Goal: Task Accomplishment & Management: Manage account settings

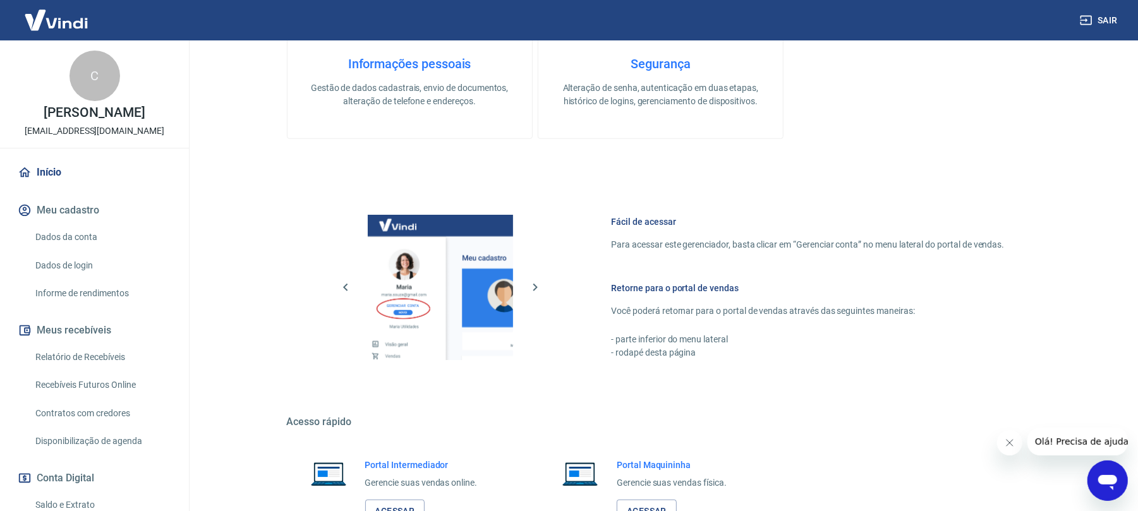
scroll to position [567, 0]
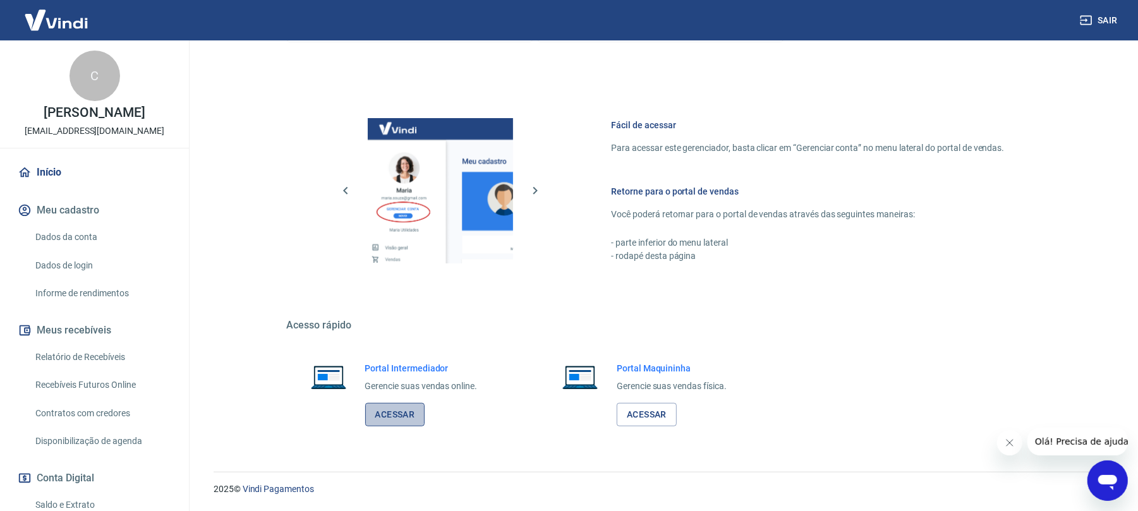
click at [404, 417] on link "Acessar" at bounding box center [395, 414] width 60 height 23
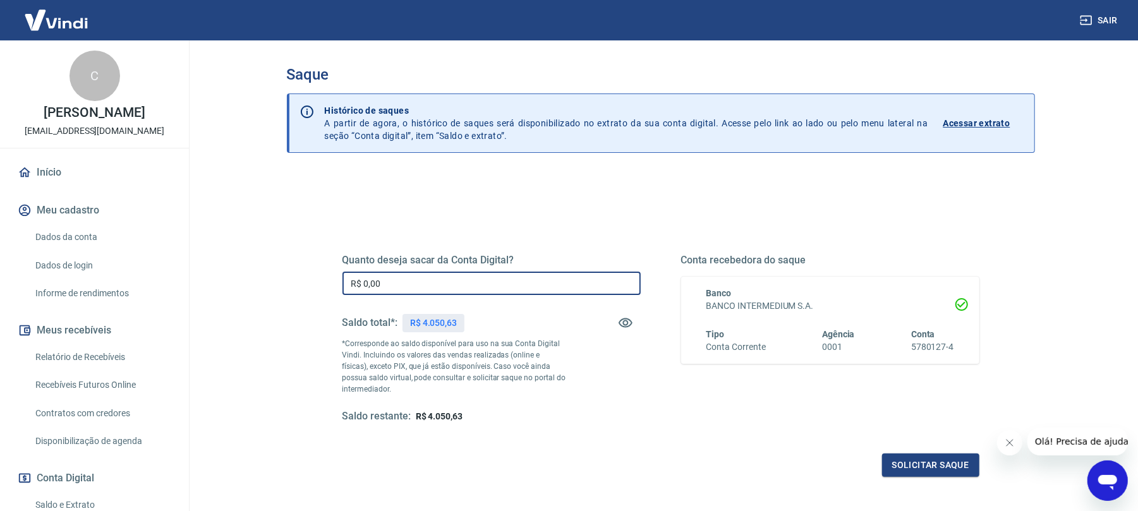
drag, startPoint x: 393, startPoint y: 281, endPoint x: 293, endPoint y: 281, distance: 99.8
click at [293, 281] on div "Quanto deseja sacar da Conta Digital? R$ 0,00 ​ Saldo total*: R$ 4.050,63 *Corr…" at bounding box center [661, 399] width 748 height 452
type input "R$ 4.050,63"
click at [950, 466] on button "Solicitar saque" at bounding box center [930, 465] width 97 height 23
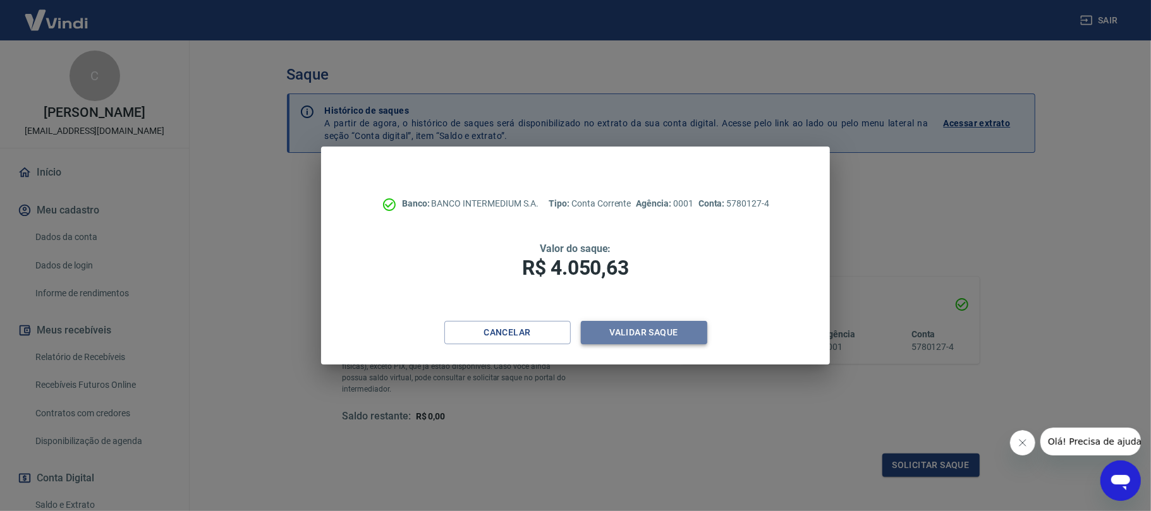
click at [666, 330] on button "Validar saque" at bounding box center [644, 332] width 126 height 23
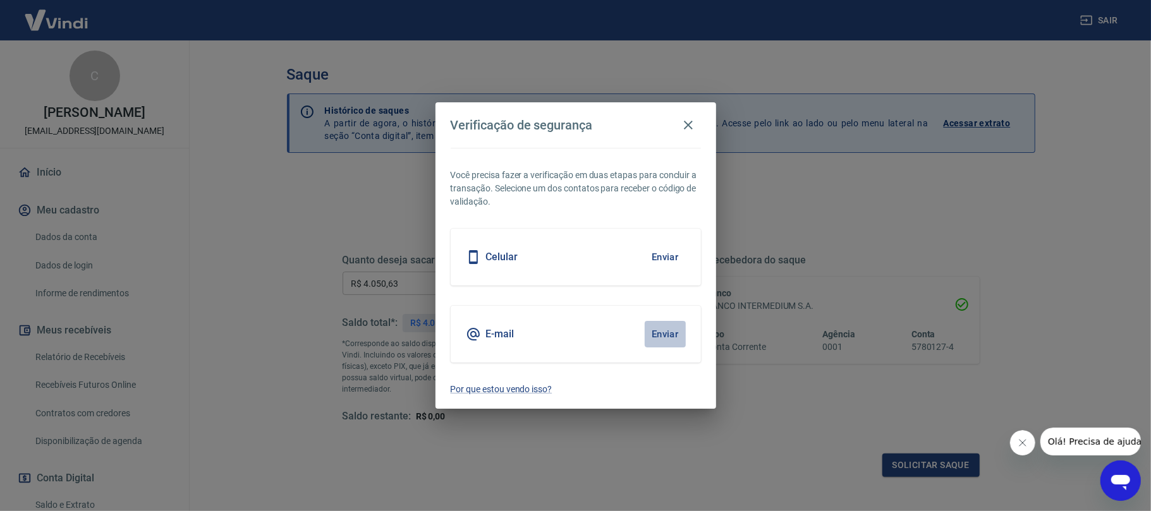
click at [662, 334] on button "Enviar" at bounding box center [664, 334] width 41 height 27
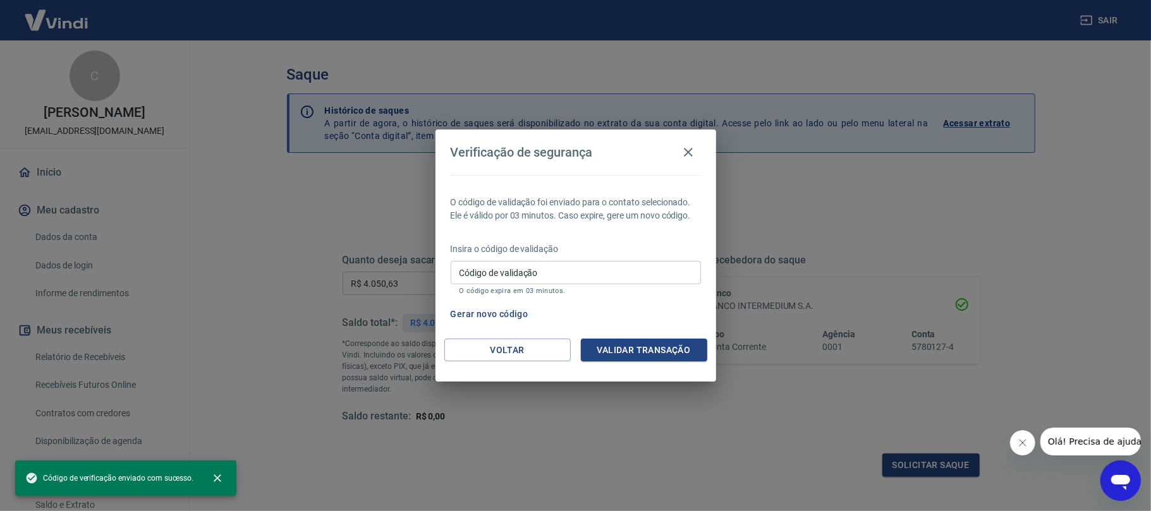
click at [523, 276] on input "Código de validação" at bounding box center [575, 272] width 250 height 23
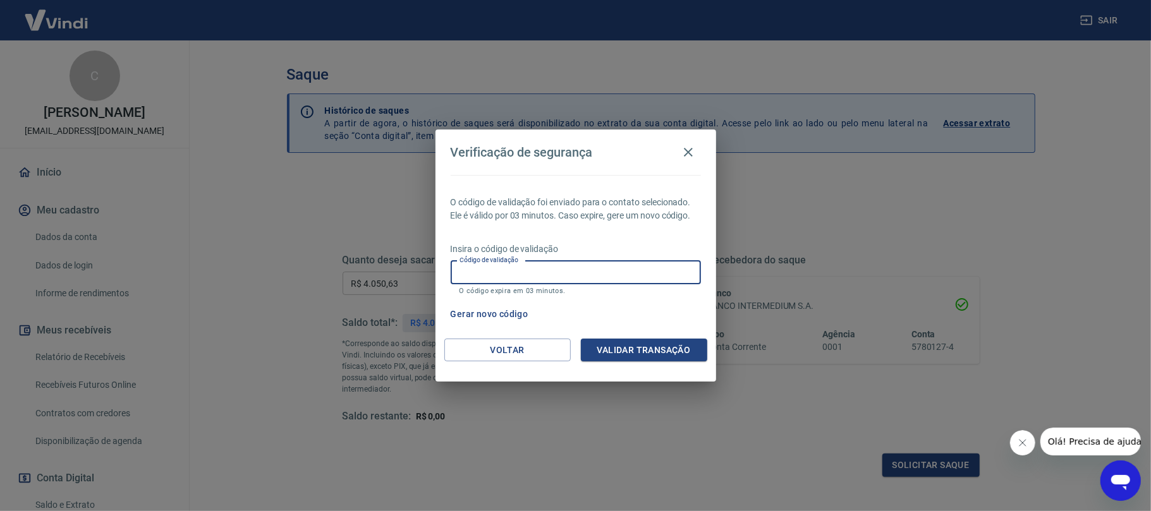
paste input "416759"
type input "416759"
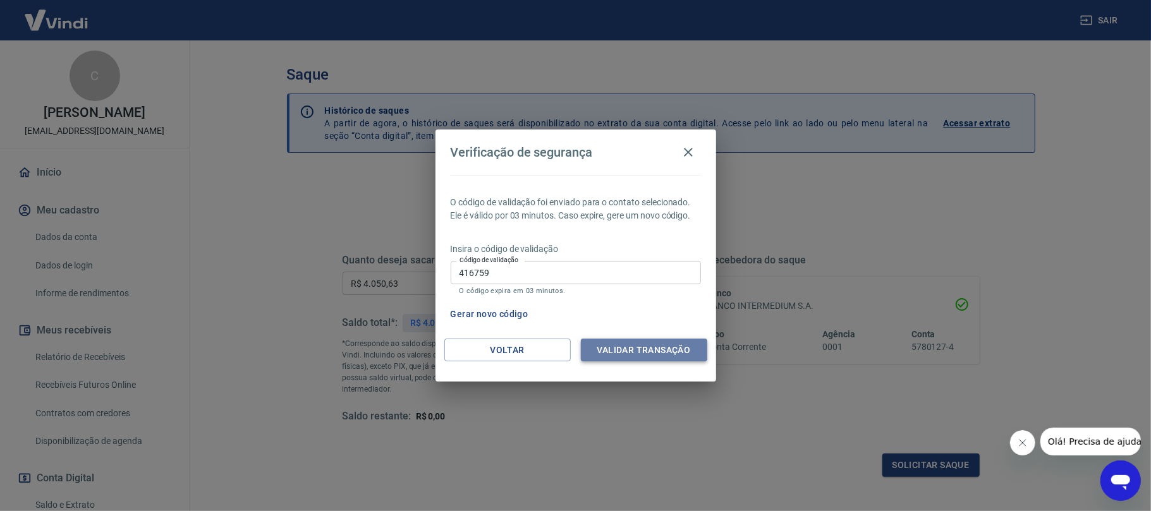
click at [636, 350] on button "Validar transação" at bounding box center [644, 350] width 126 height 23
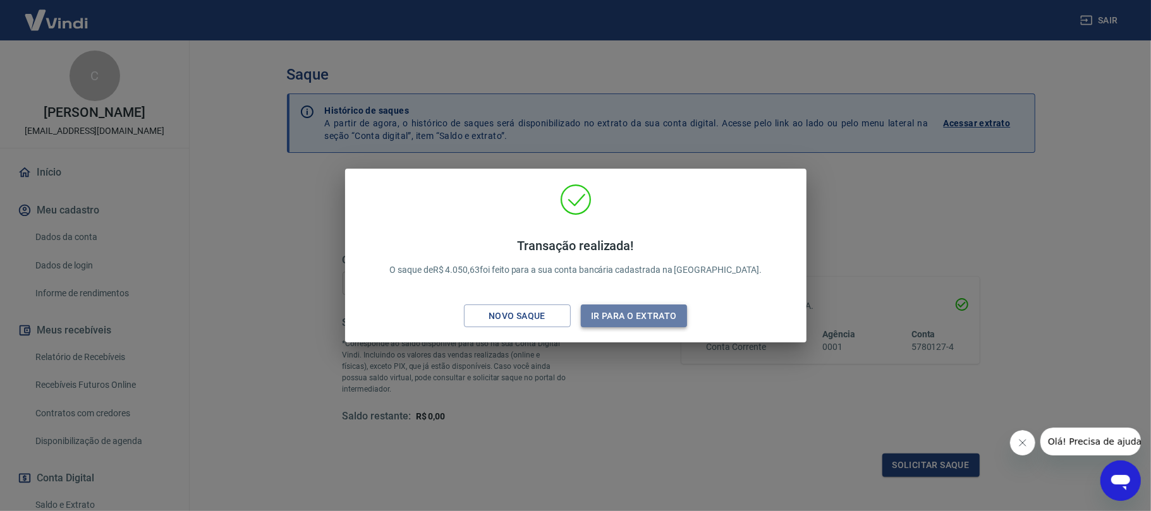
click at [613, 320] on button "Ir para o extrato" at bounding box center [634, 316] width 107 height 23
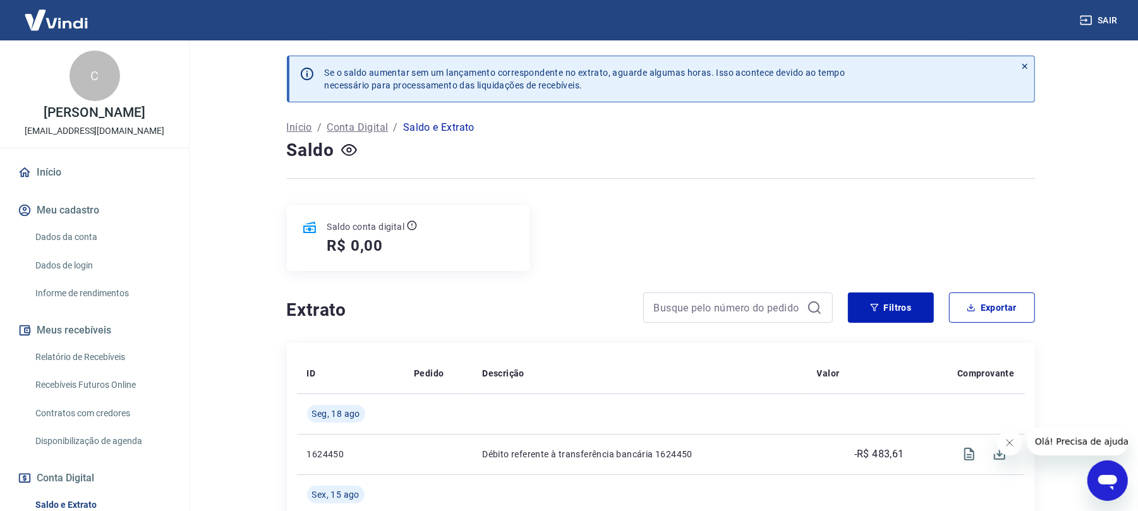
click at [349, 132] on p "Conta Digital" at bounding box center [357, 127] width 61 height 15
